Goal: Task Accomplishment & Management: Use online tool/utility

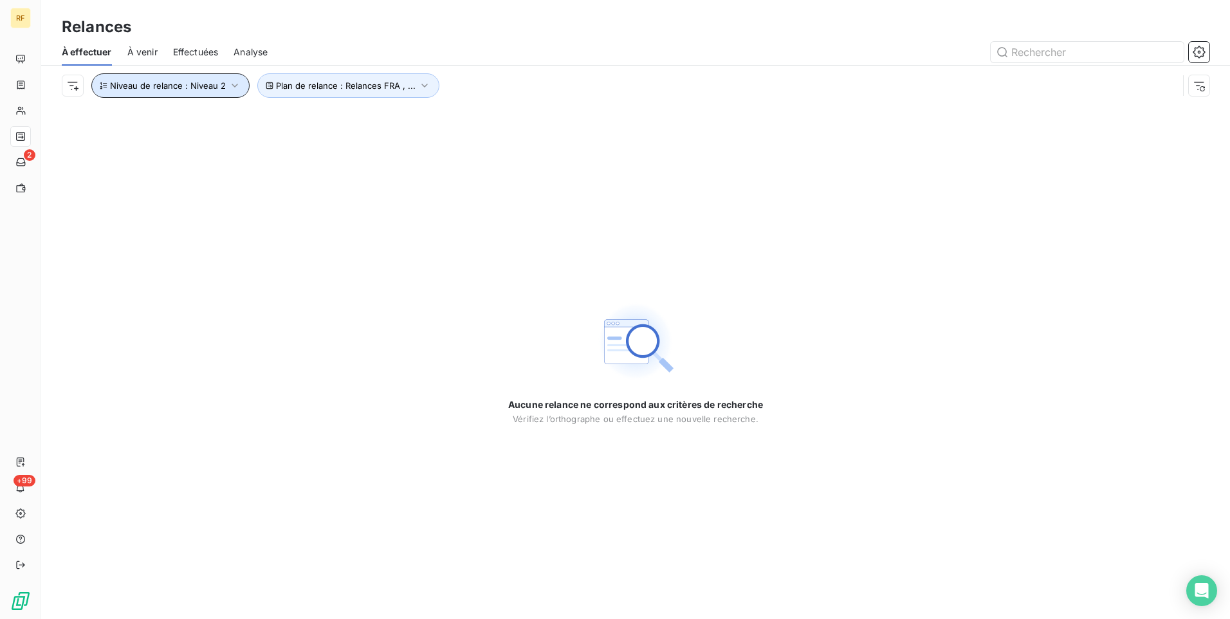
click at [201, 82] on span "Niveau de relance : Niveau 2" at bounding box center [168, 85] width 116 height 10
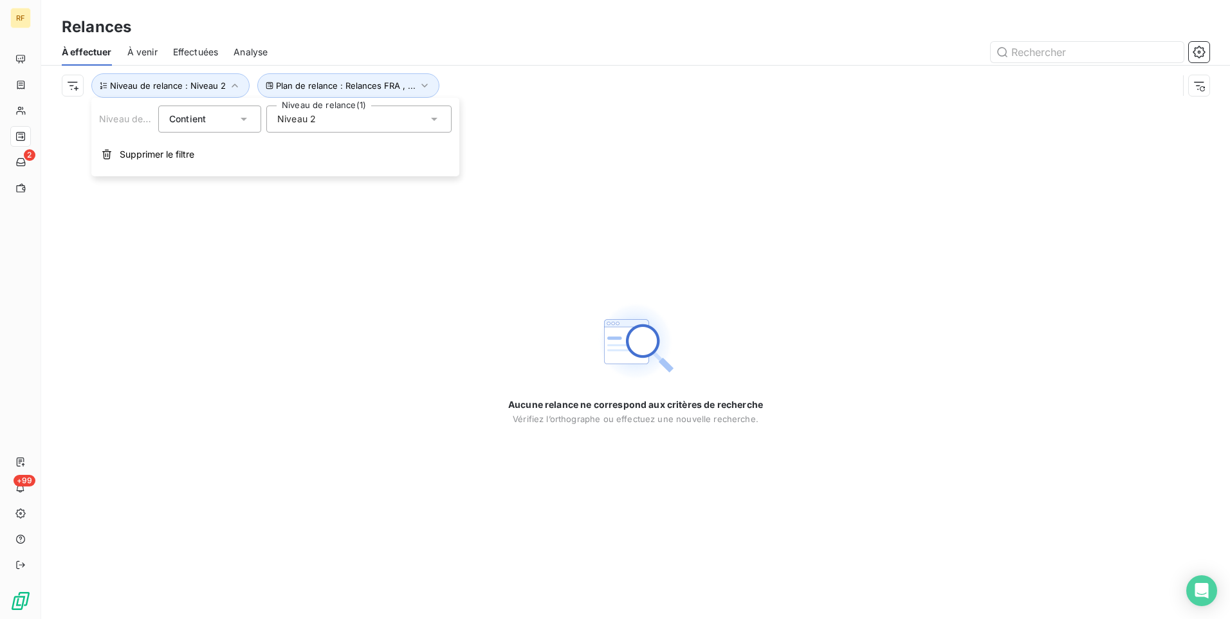
click at [305, 125] on span "Niveau 2" at bounding box center [296, 119] width 39 height 13
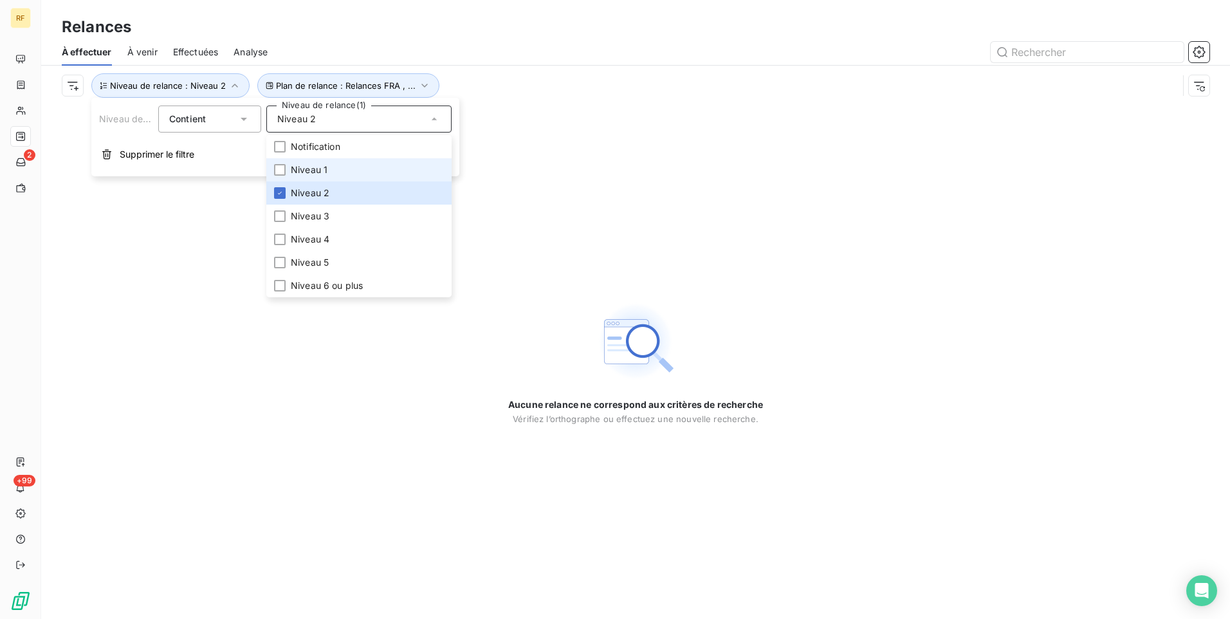
click at [309, 171] on span "Niveau 1" at bounding box center [309, 169] width 37 height 13
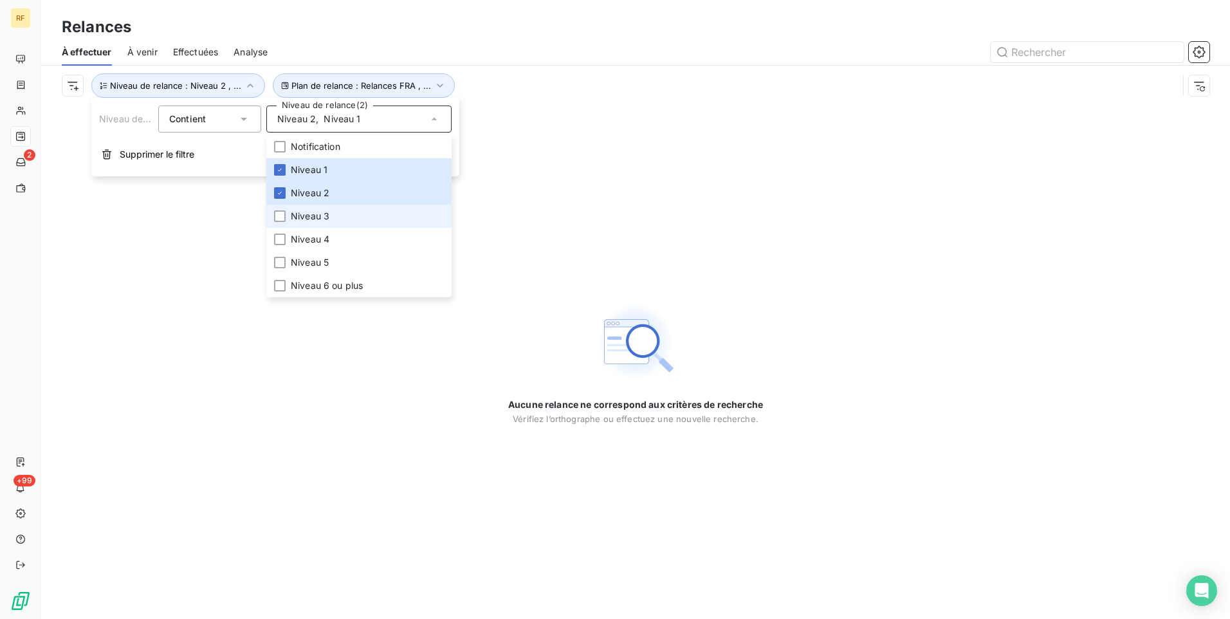
click at [305, 210] on span "Niveau 3" at bounding box center [310, 216] width 39 height 13
click at [301, 246] on li "Niveau 4" at bounding box center [358, 239] width 185 height 23
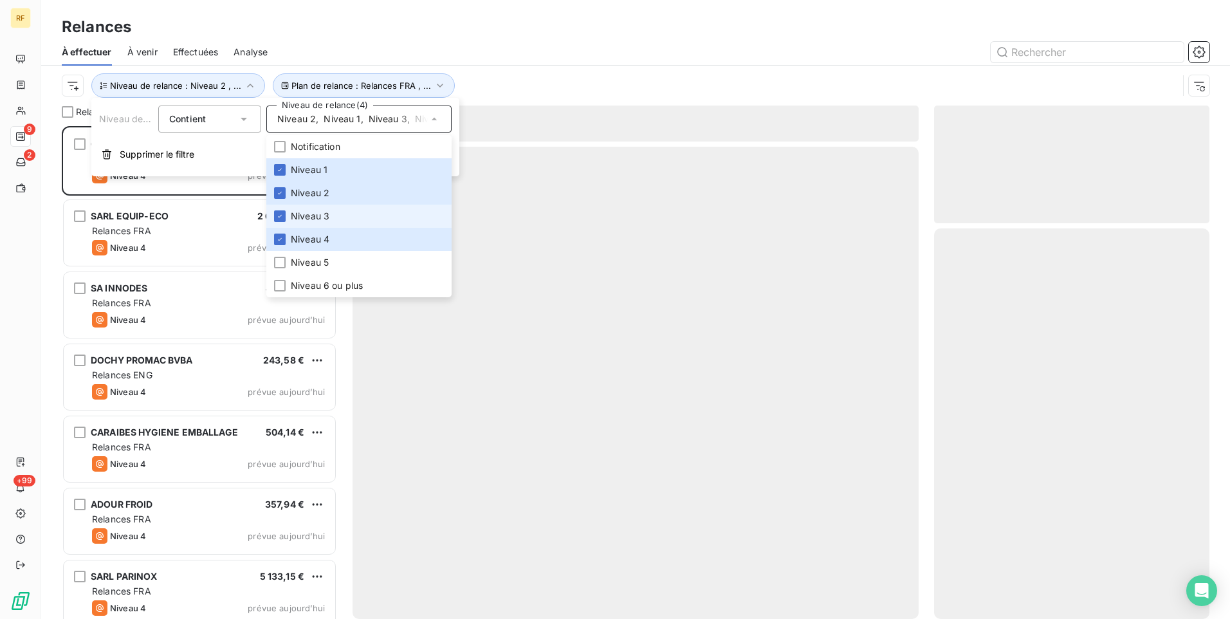
scroll to position [483, 266]
click at [315, 223] on li "Niveau 3" at bounding box center [358, 216] width 185 height 23
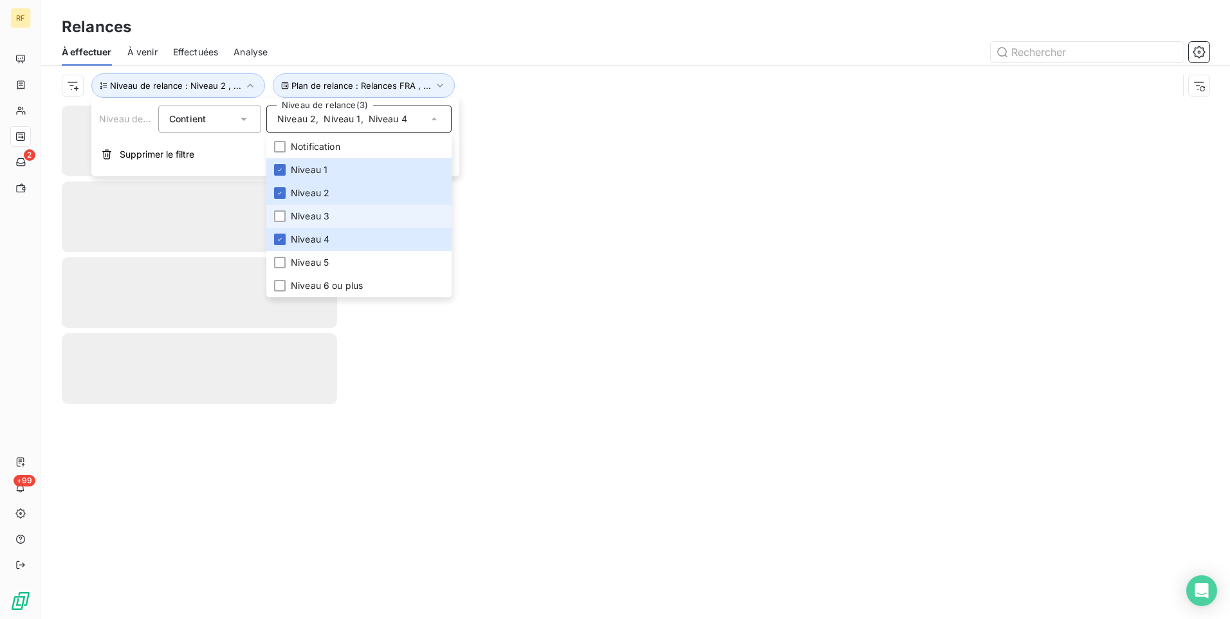
click at [318, 205] on li "Niveau 3" at bounding box center [358, 216] width 185 height 23
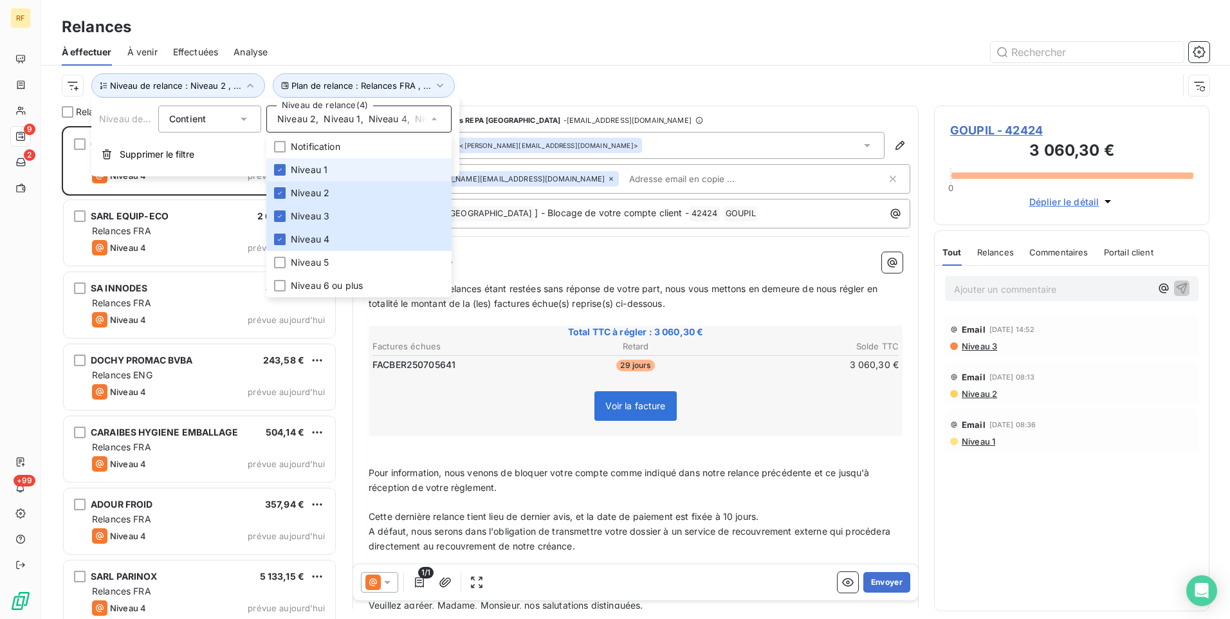
click at [323, 177] on li "Niveau 1" at bounding box center [358, 169] width 185 height 23
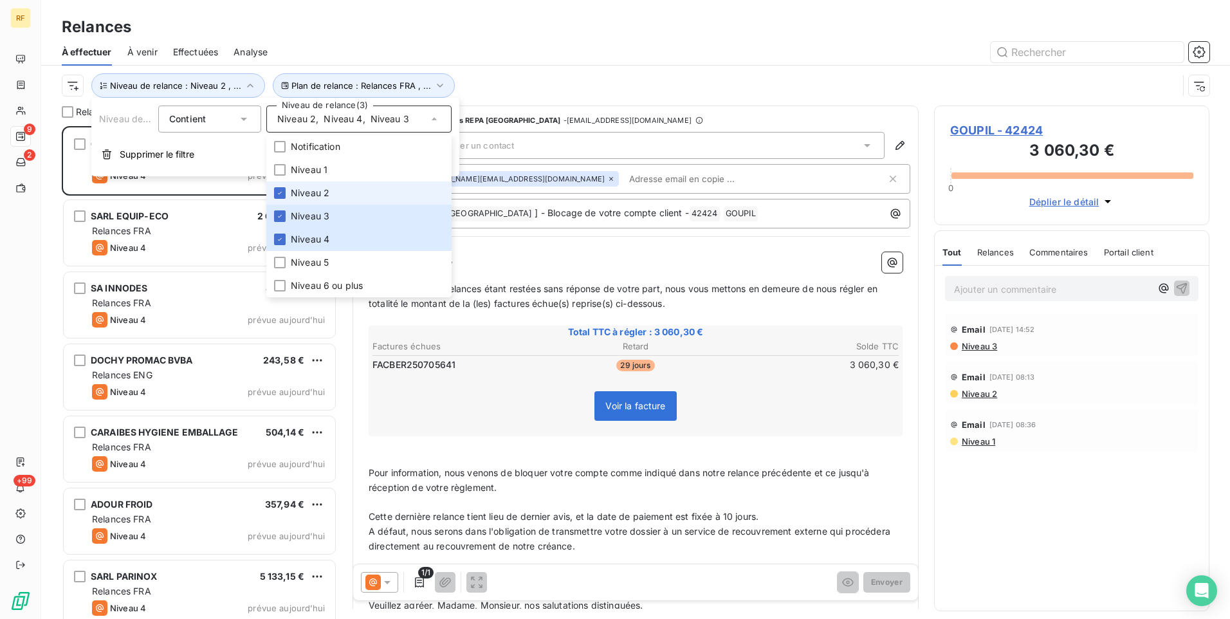
click at [323, 197] on span "Niveau 2" at bounding box center [310, 193] width 39 height 13
click at [323, 215] on span "Niveau 3" at bounding box center [310, 216] width 39 height 13
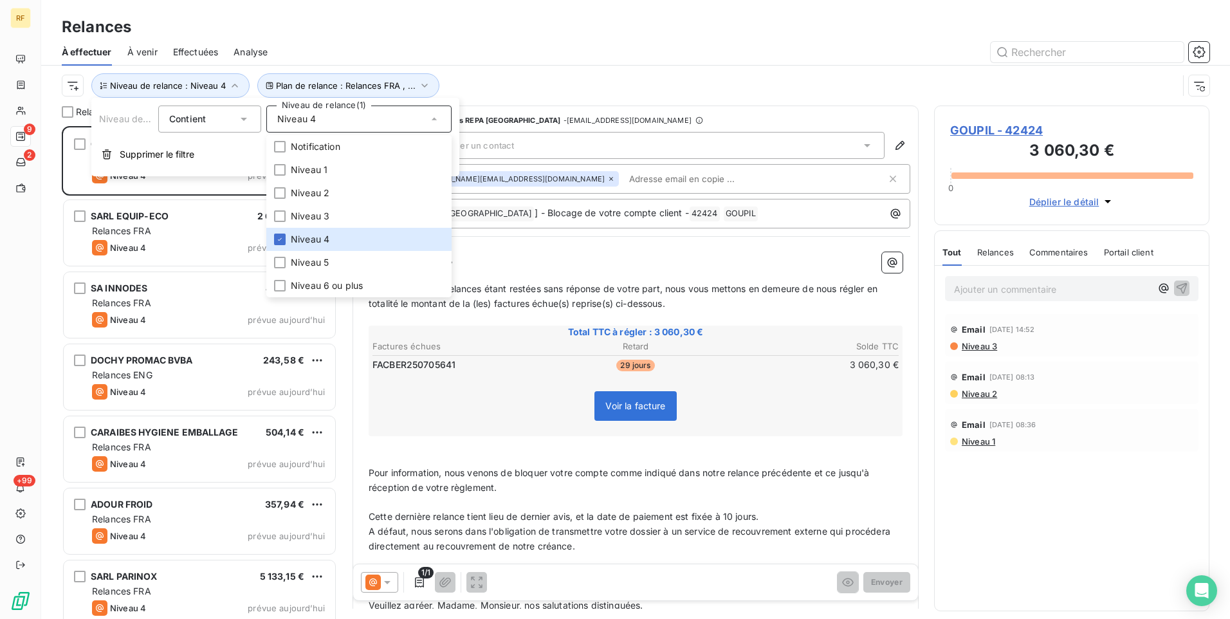
click at [548, 86] on div "Plan de relance : Relances FRA , ... Niveau de relance : Niveau 4" at bounding box center [620, 85] width 1116 height 24
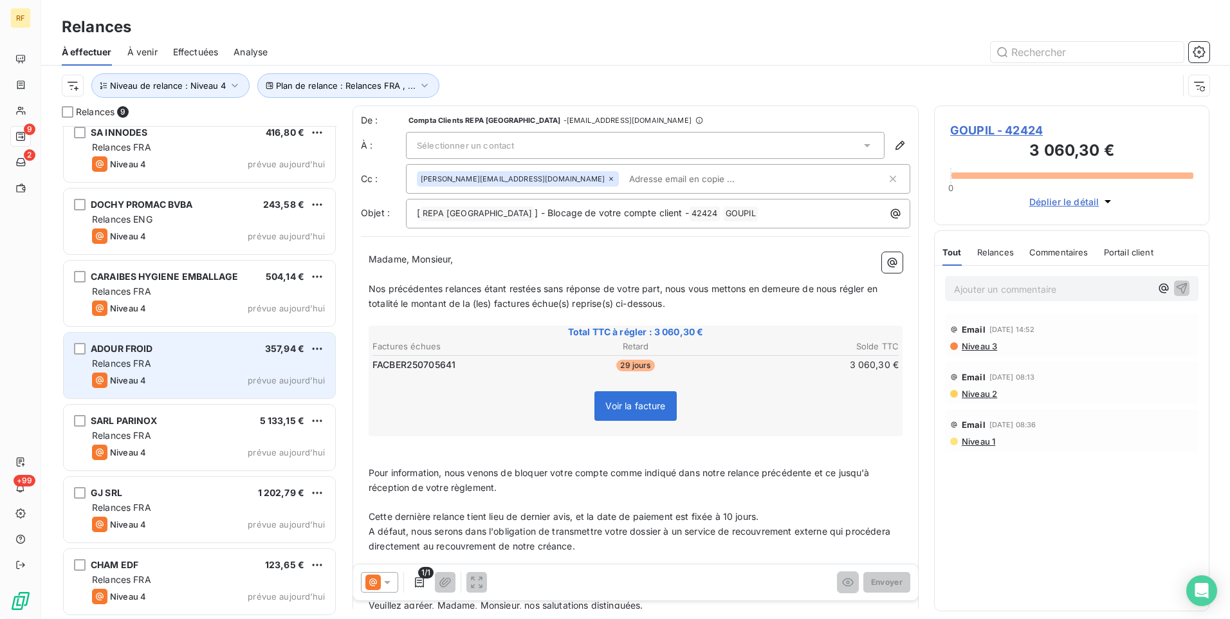
scroll to position [0, 0]
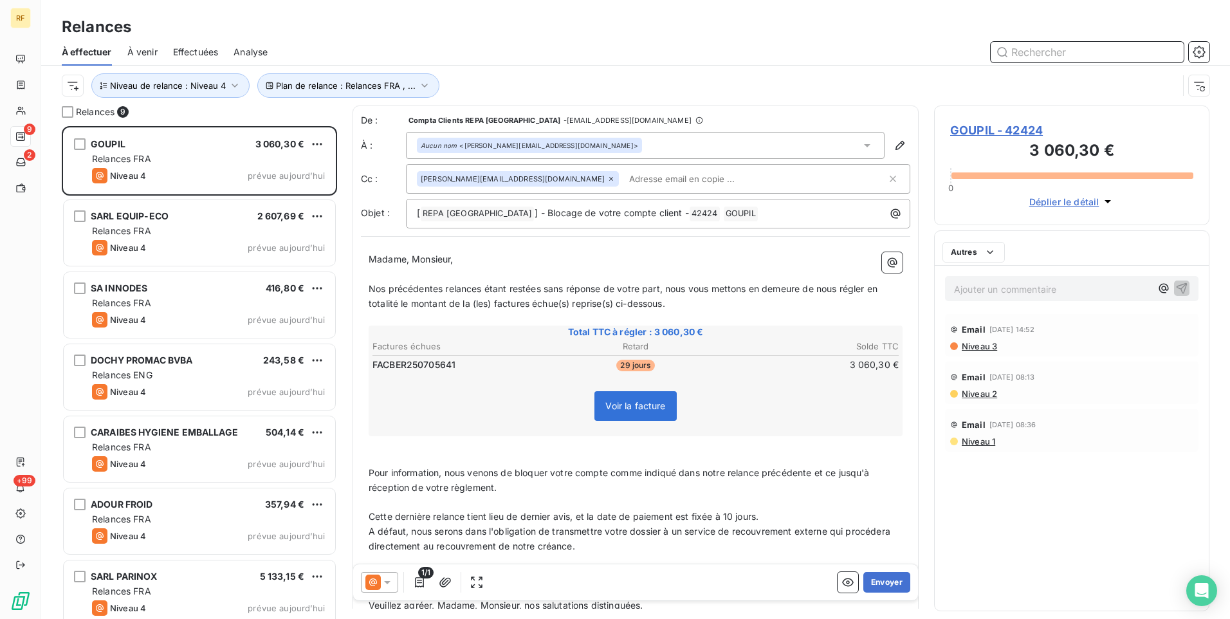
scroll to position [10, 10]
